Goal: Navigation & Orientation: Find specific page/section

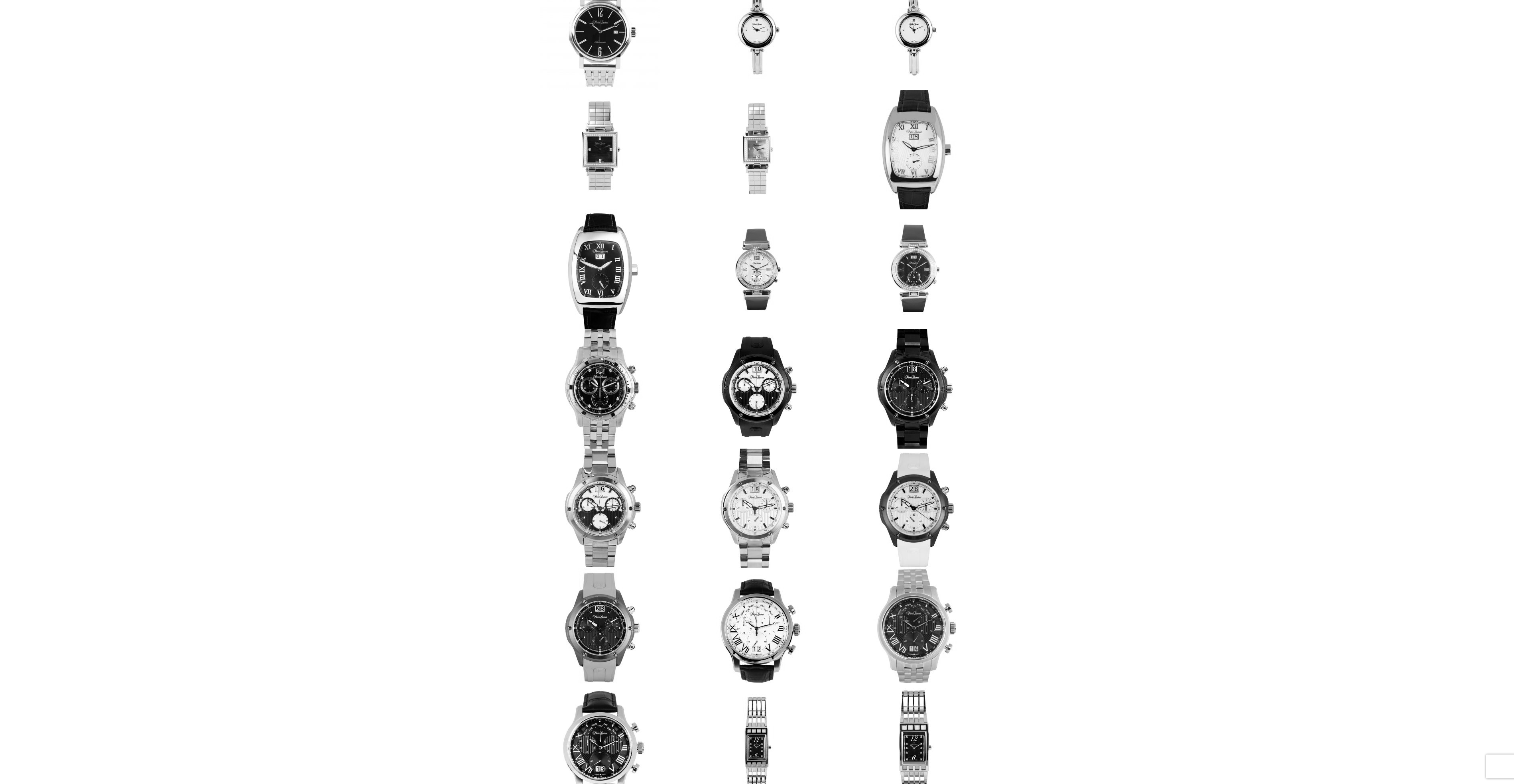
scroll to position [319, 0]
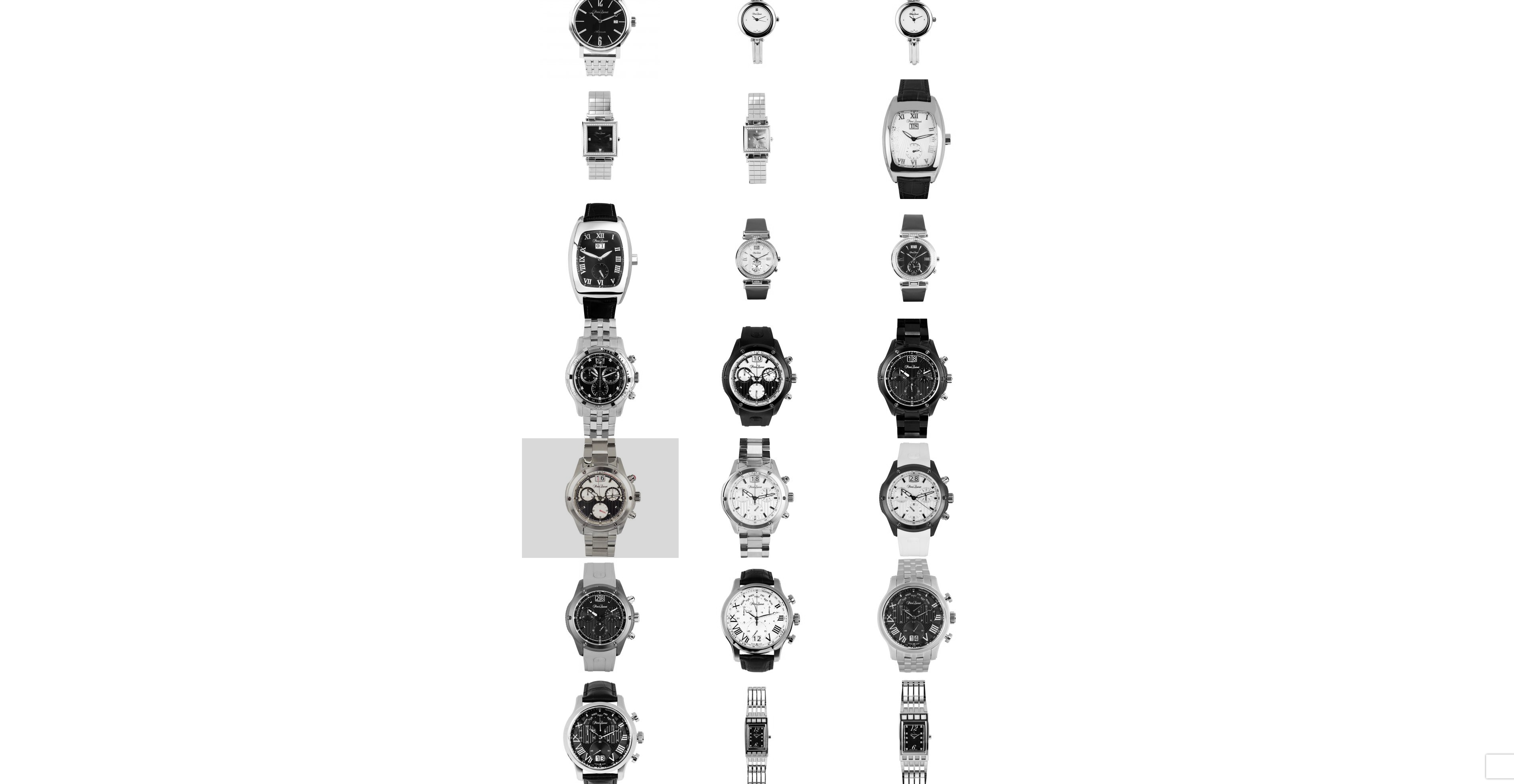
click at [592, 507] on link at bounding box center [600, 498] width 157 height 120
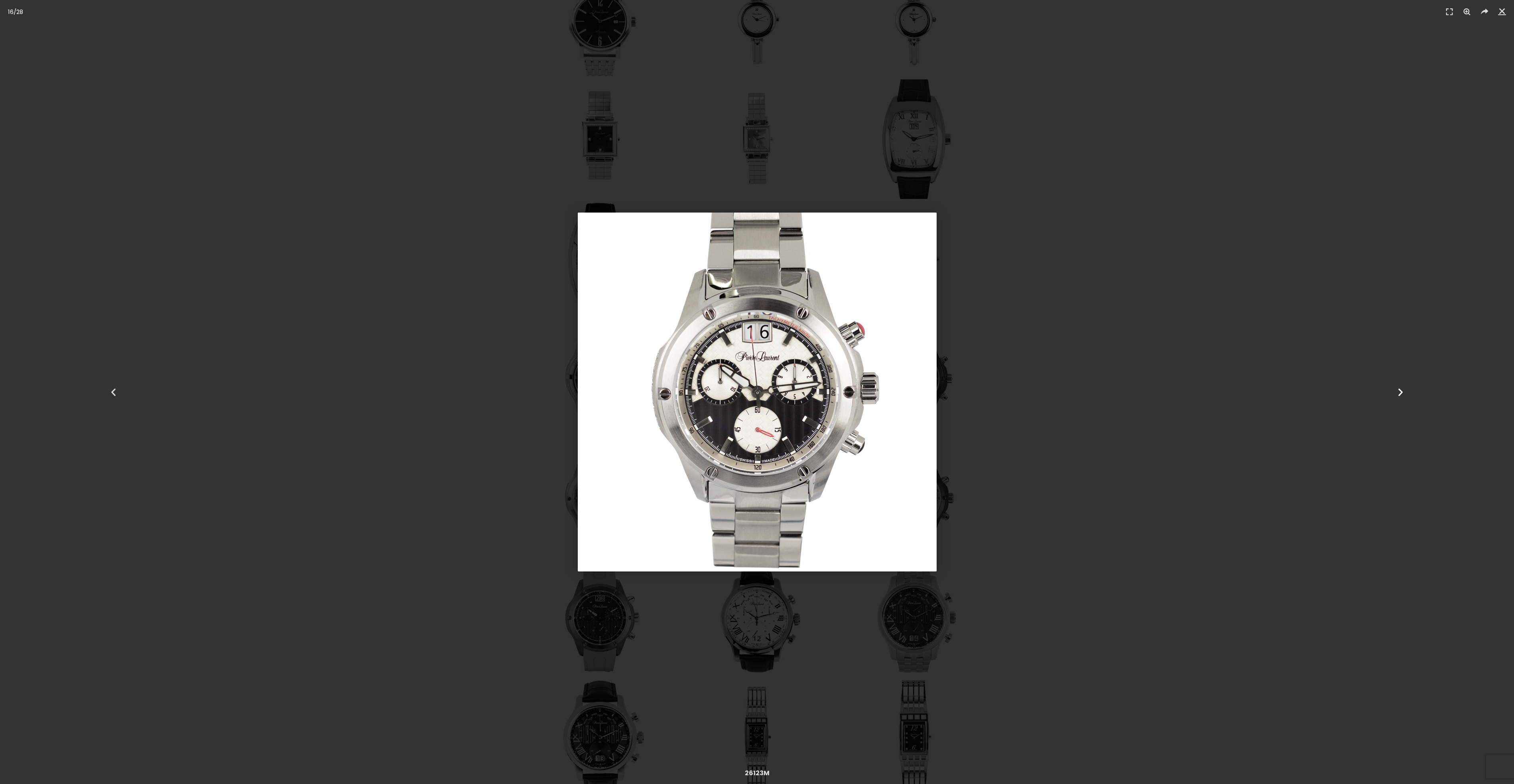
click at [1401, 388] on icon "Next slide" at bounding box center [1401, 392] width 10 height 10
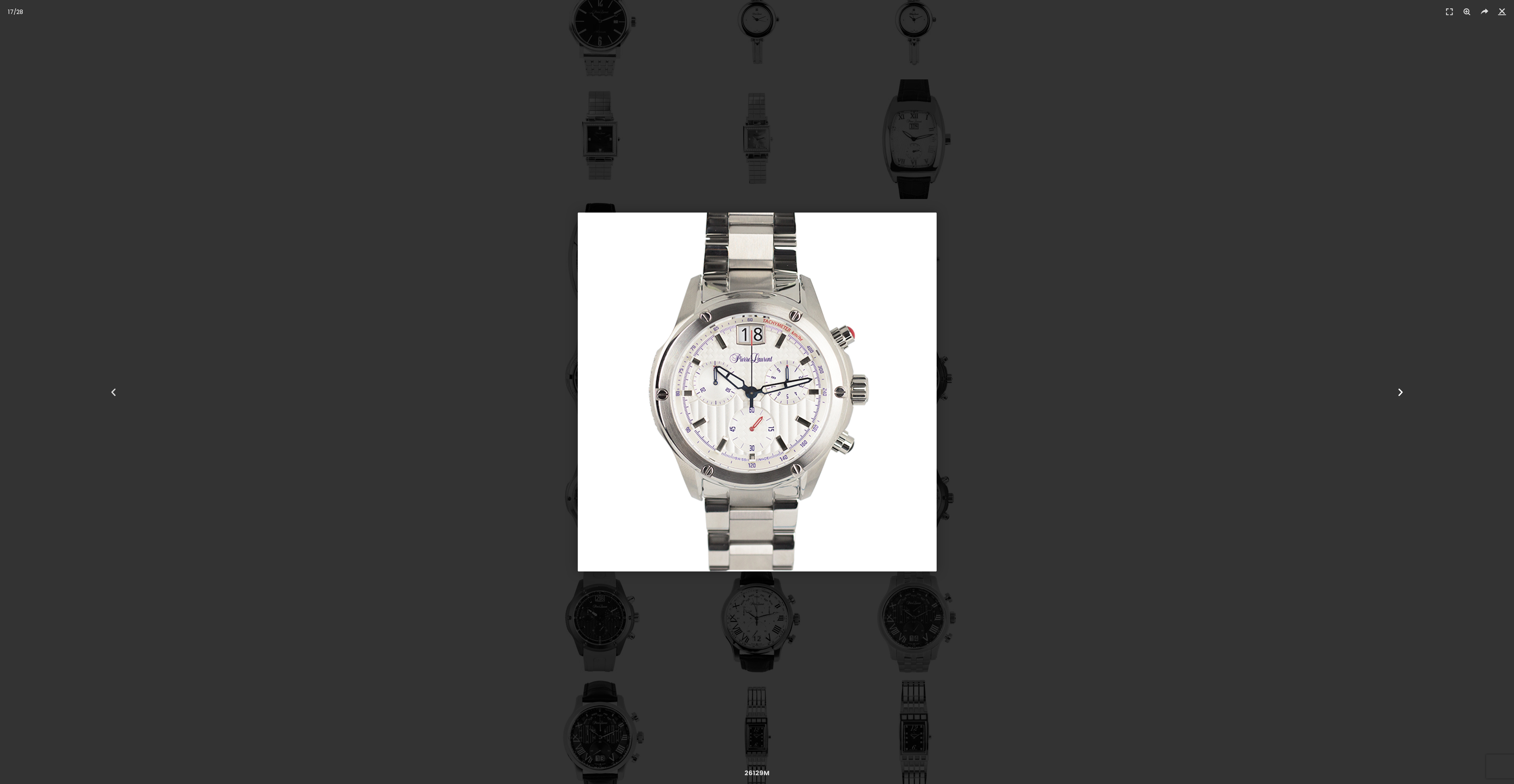
click at [1401, 388] on icon "Next slide" at bounding box center [1401, 392] width 10 height 10
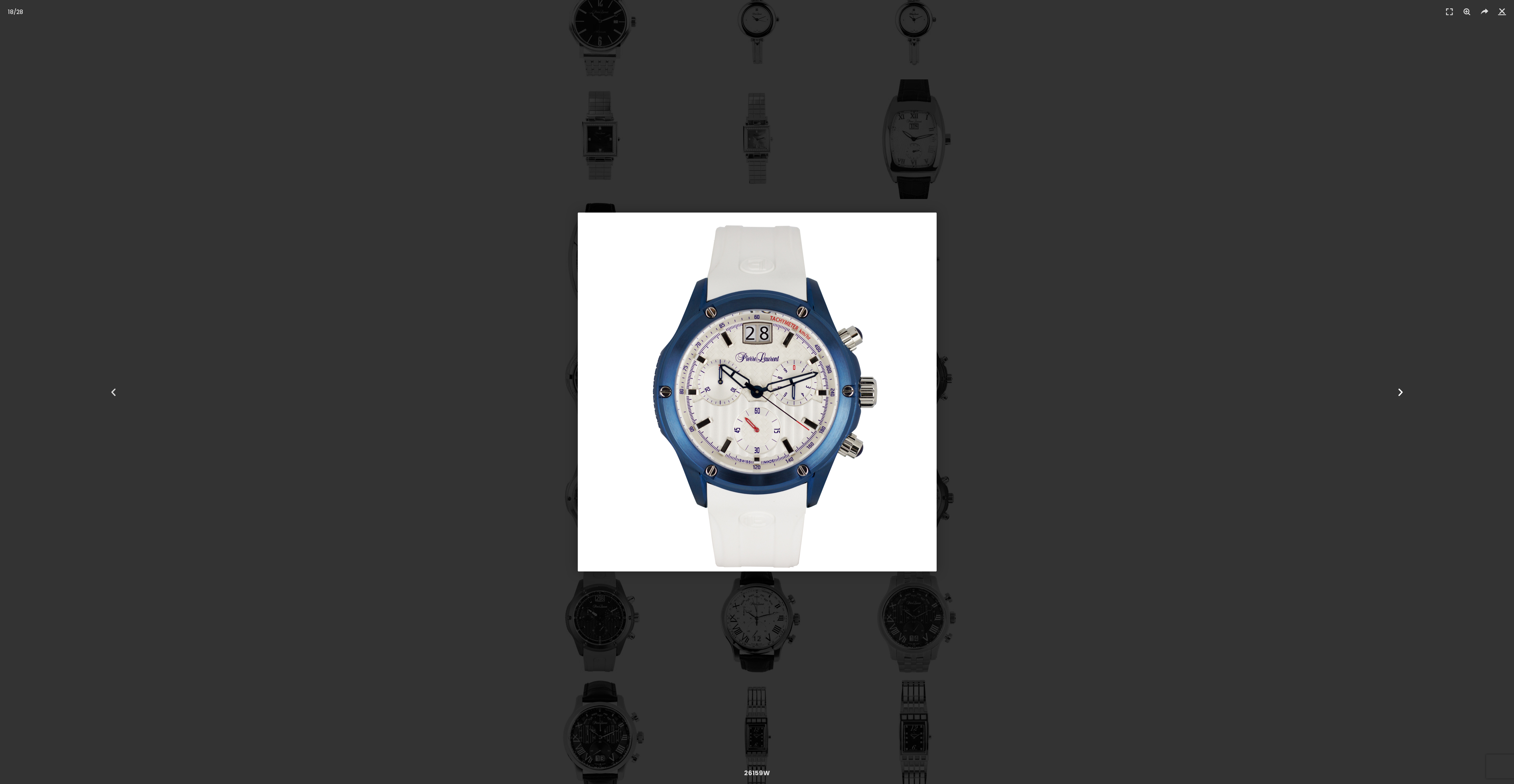
click at [1398, 388] on icon "Next slide" at bounding box center [1401, 392] width 10 height 10
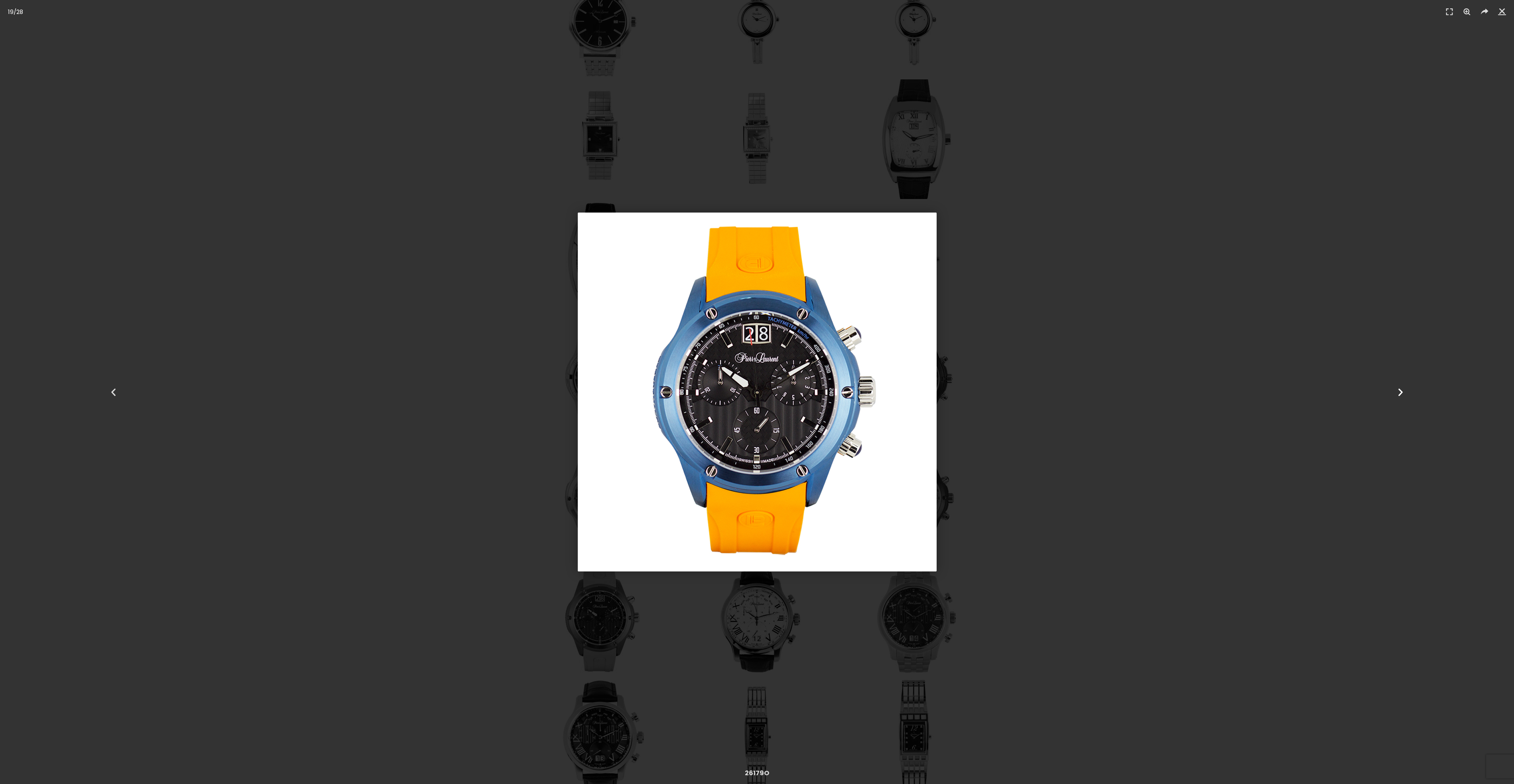
click at [1398, 389] on icon "Next slide" at bounding box center [1401, 392] width 10 height 10
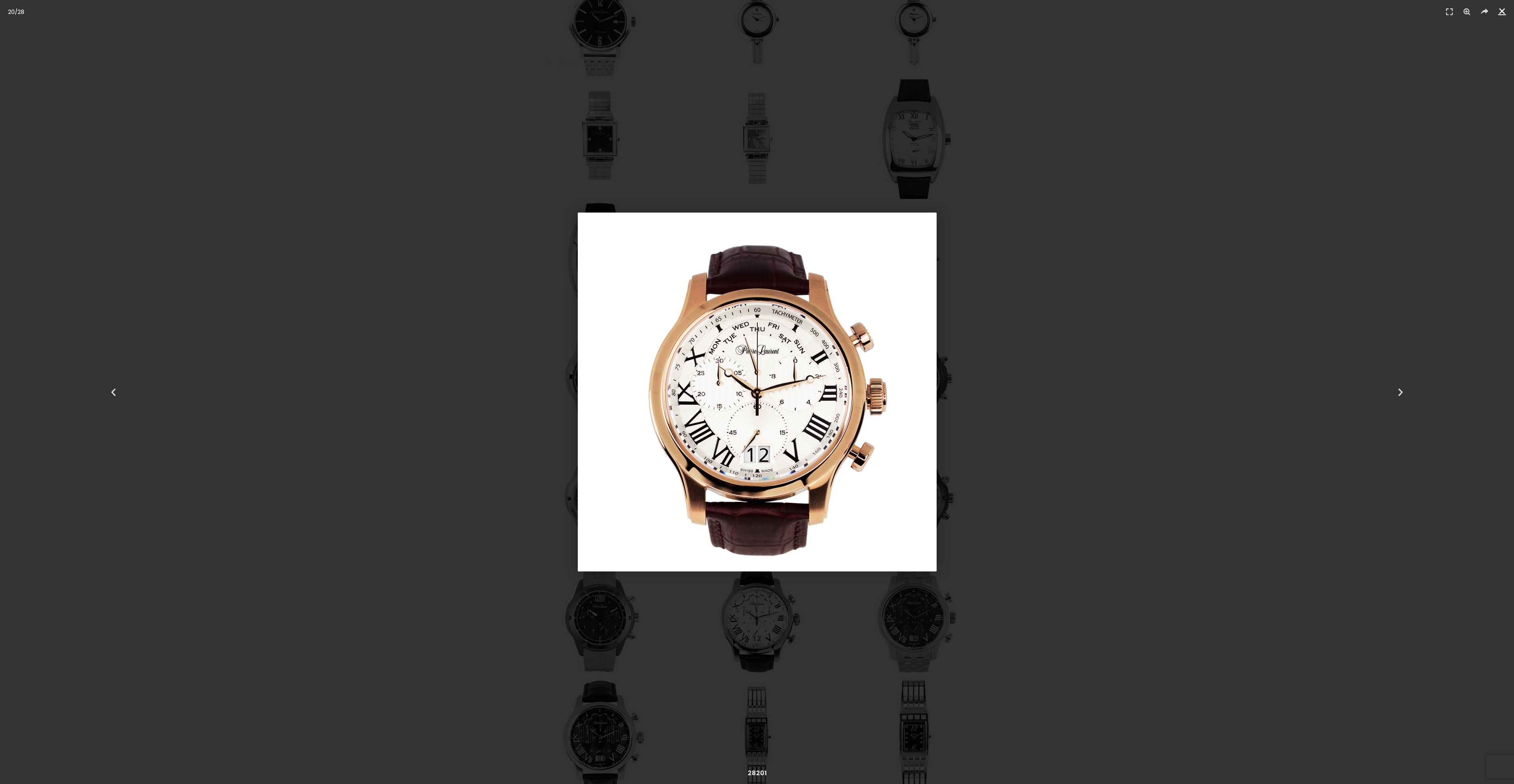
click at [1504, 12] on icon "Close (Esc)" at bounding box center [1502, 11] width 8 height 8
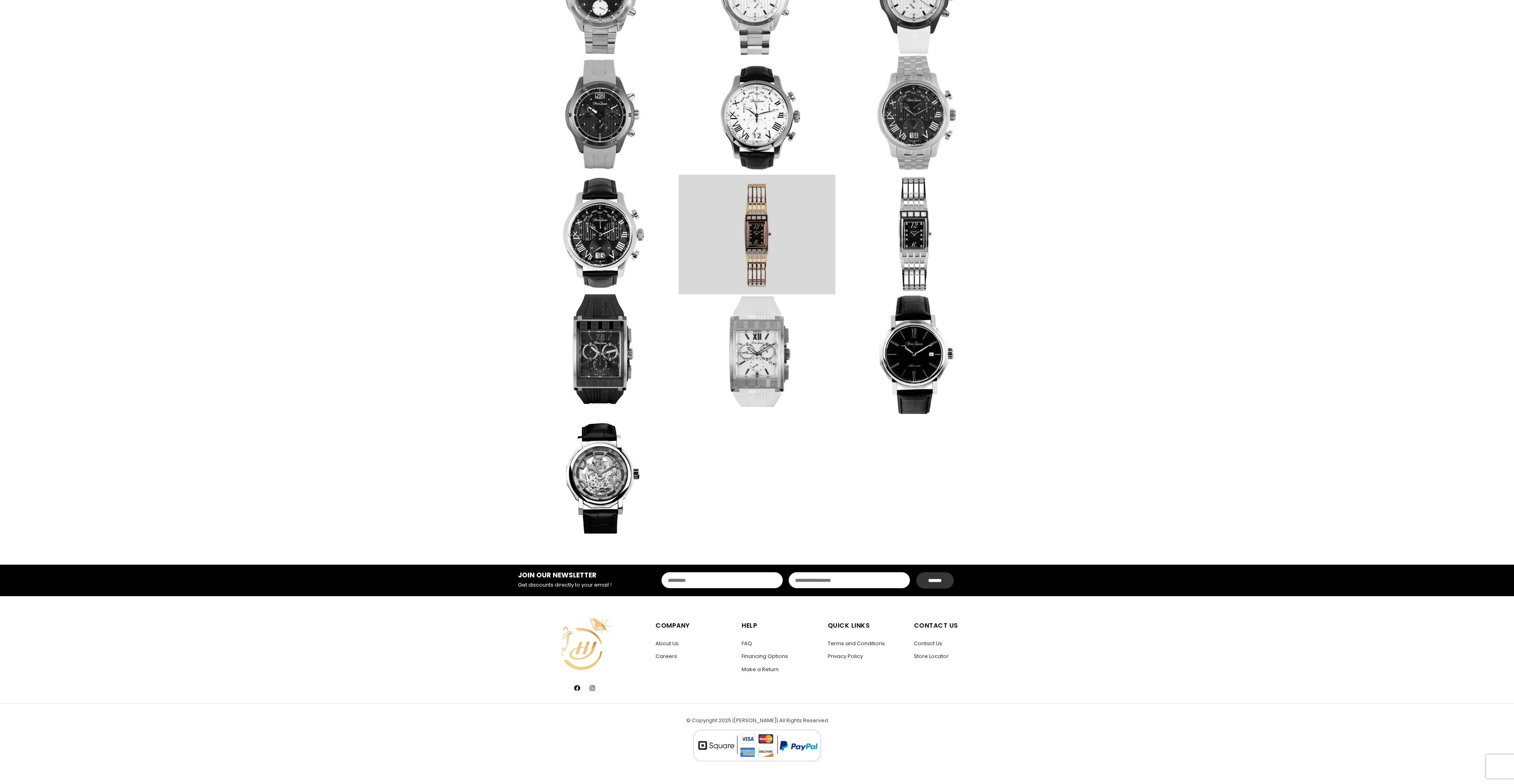
scroll to position [503, 0]
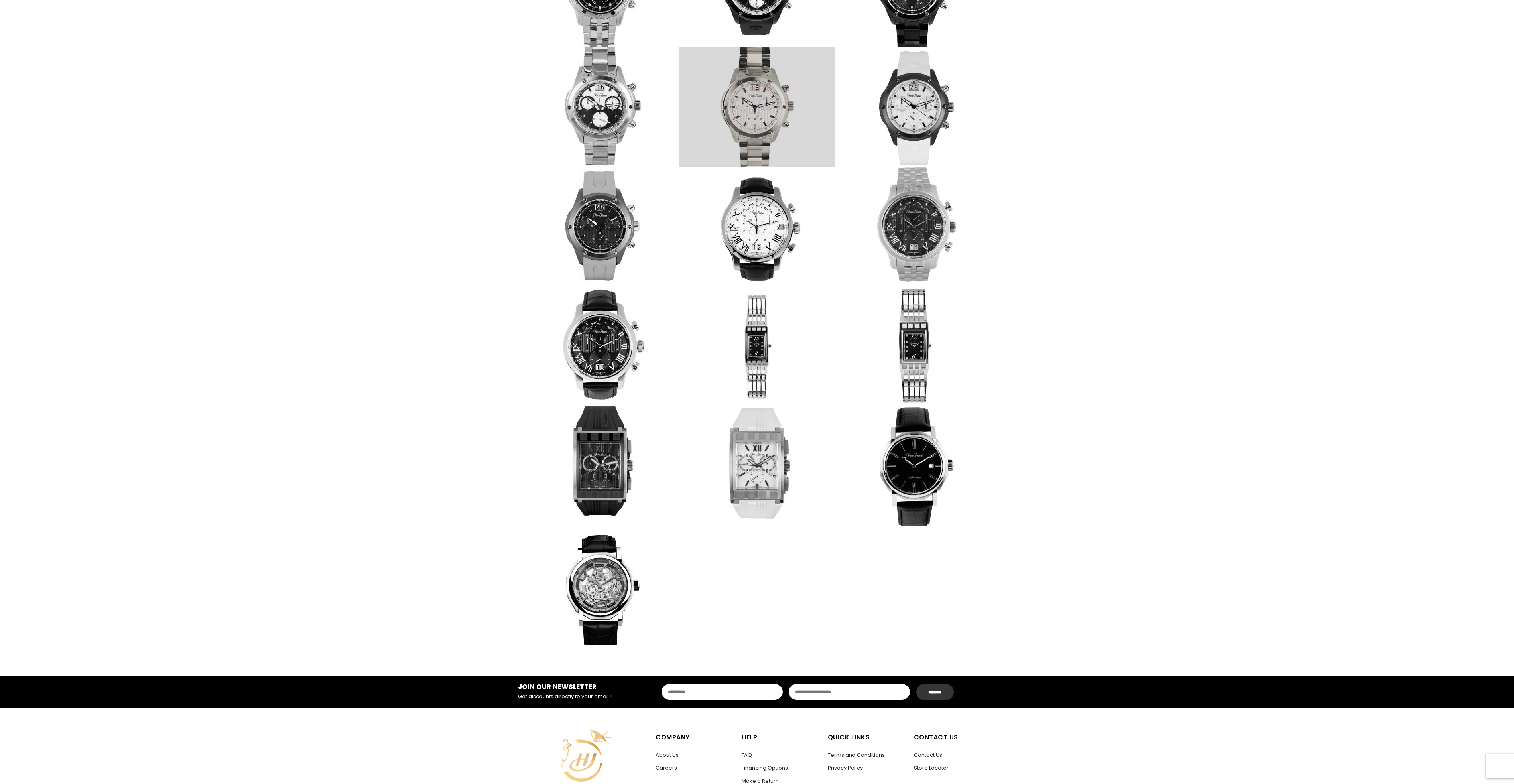
drag, startPoint x: 800, startPoint y: 265, endPoint x: 793, endPoint y: 266, distance: 7.1
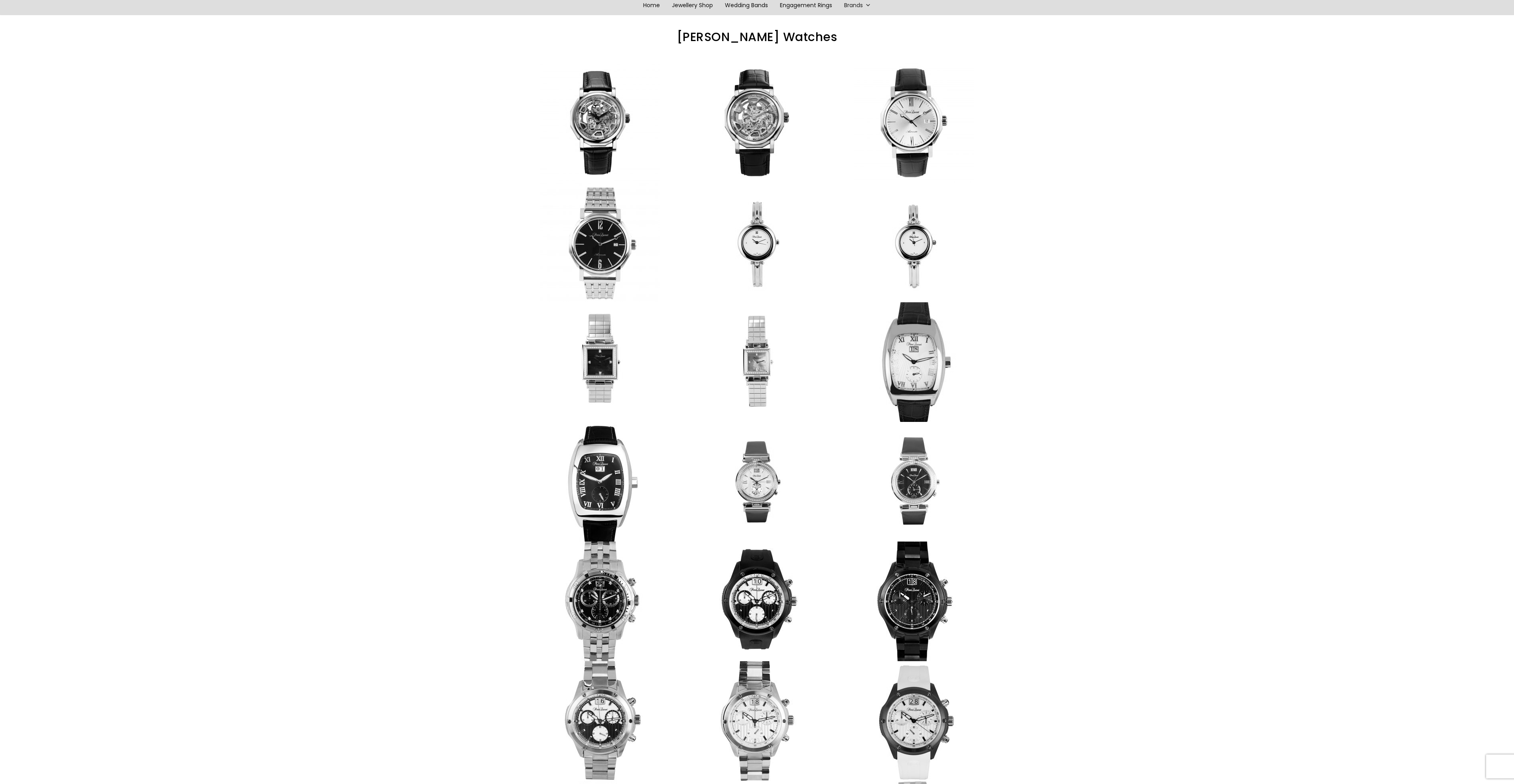
scroll to position [0, 0]
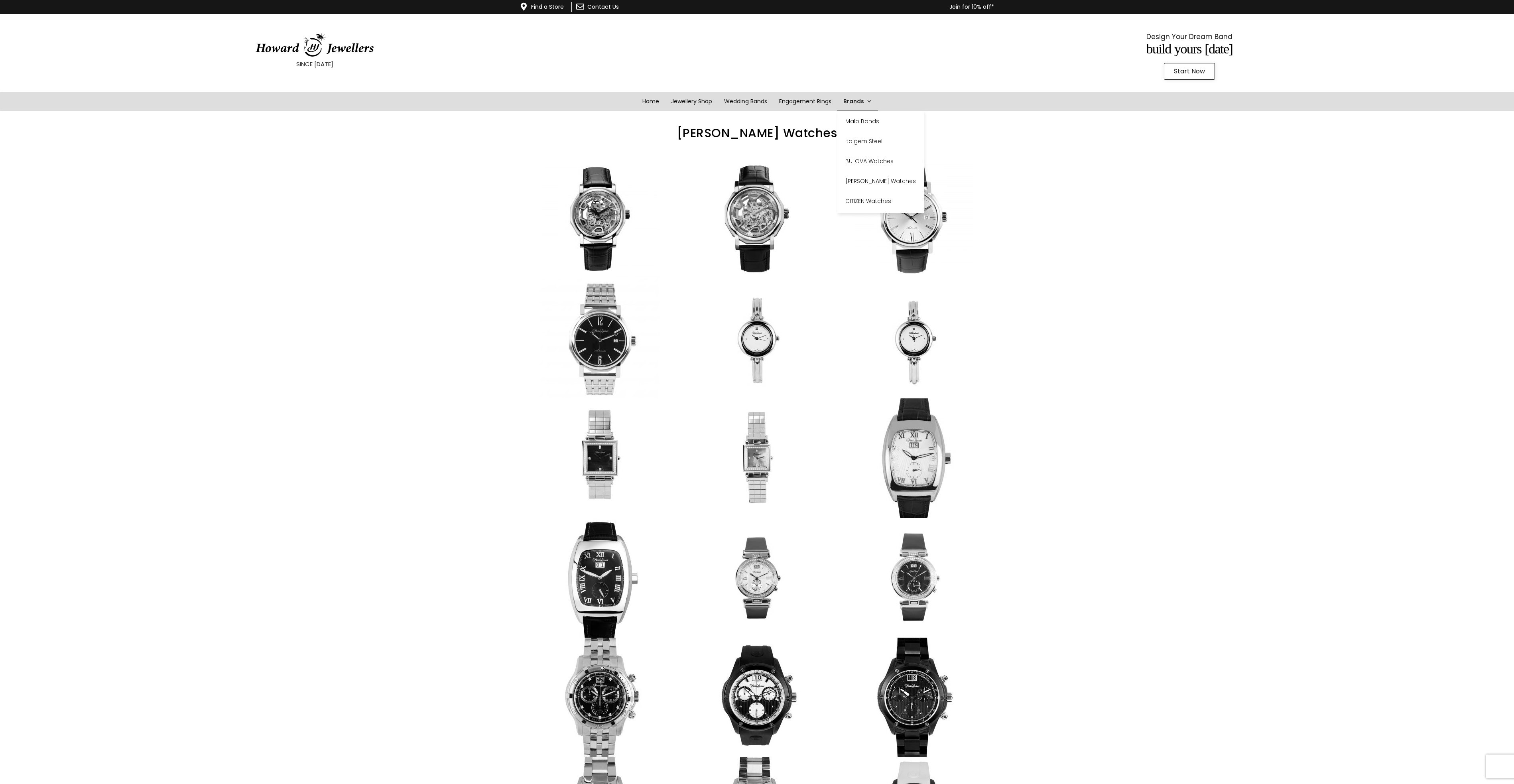
click at [863, 102] on link "Brands" at bounding box center [858, 101] width 41 height 19
click at [866, 182] on link "[PERSON_NAME] Watches" at bounding box center [880, 181] width 86 height 20
